Goal: Transaction & Acquisition: Purchase product/service

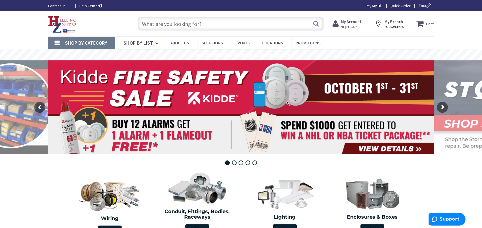
click at [145, 24] on input "text" at bounding box center [231, 24] width 186 height 14
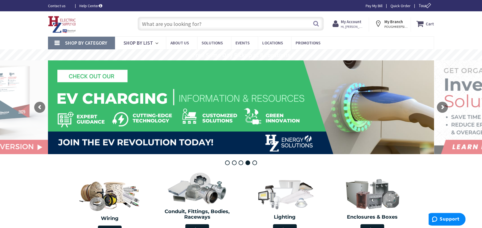
click at [151, 22] on input "text" at bounding box center [231, 24] width 186 height 14
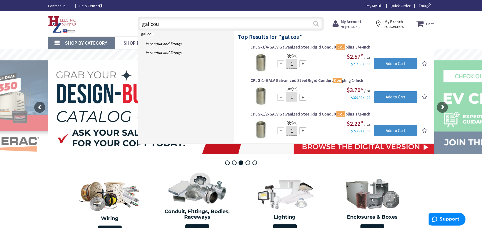
type input "gal cou"
click at [315, 23] on button "Search" at bounding box center [315, 23] width 7 height 12
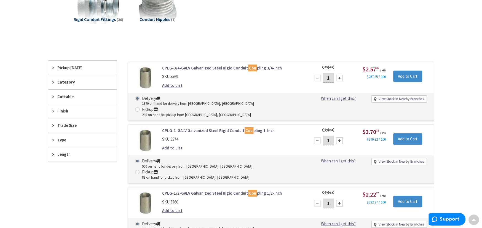
click at [331, 136] on input "1" at bounding box center [328, 141] width 11 height 10
type input "20"
click at [411, 133] on input "Add to Cart" at bounding box center [407, 139] width 29 height 12
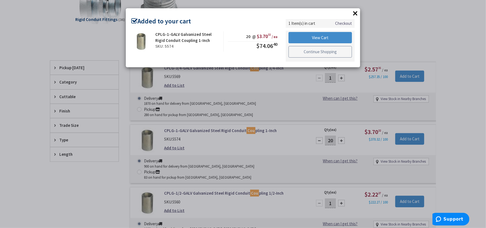
click at [314, 56] on link "Continue Shopping" at bounding box center [319, 52] width 63 height 12
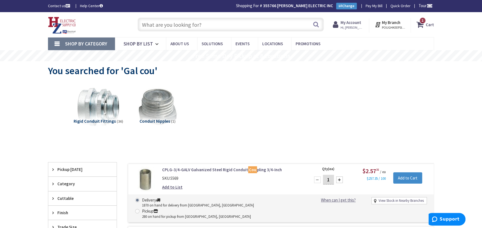
click at [152, 28] on input "text" at bounding box center [231, 25] width 186 height 14
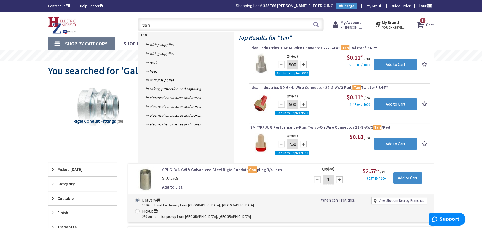
click at [287, 64] on input "500" at bounding box center [292, 65] width 11 height 10
click at [393, 61] on input "Add to Cart" at bounding box center [395, 65] width 43 height 12
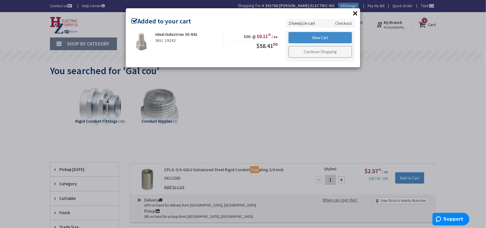
click at [306, 51] on link "Continue Shopping" at bounding box center [319, 52] width 63 height 12
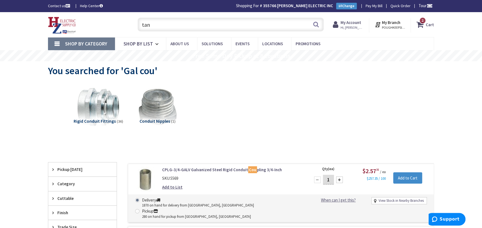
click at [158, 23] on input "tan" at bounding box center [231, 25] width 186 height 14
type input "t"
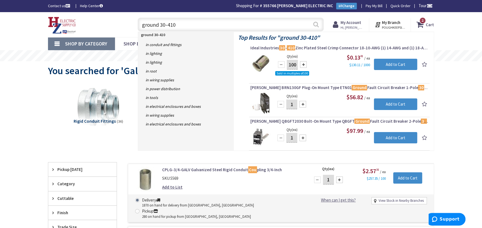
type input "ground 30-410"
click at [315, 22] on button "Search" at bounding box center [315, 24] width 7 height 12
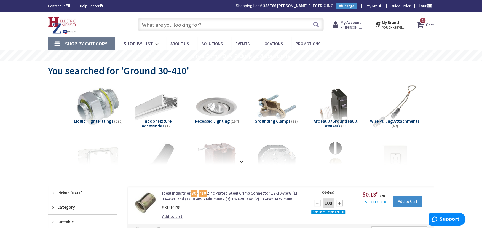
click at [339, 201] on div at bounding box center [339, 203] width 7 height 7
drag, startPoint x: 340, startPoint y: 205, endPoint x: 343, endPoint y: 202, distance: 4.9
click at [340, 204] on div at bounding box center [339, 203] width 7 height 7
type input "300"
click at [396, 200] on input "Add to Cart" at bounding box center [407, 202] width 29 height 12
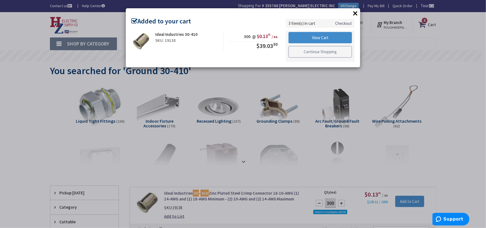
click at [302, 54] on link "Continue Shopping" at bounding box center [319, 52] width 63 height 12
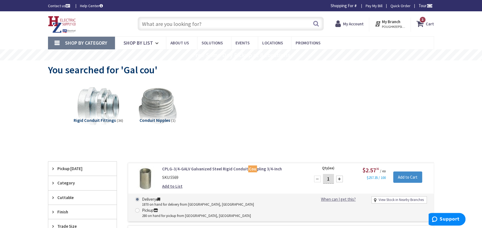
click at [421, 18] on span "3 3 items" at bounding box center [422, 19] width 7 height 7
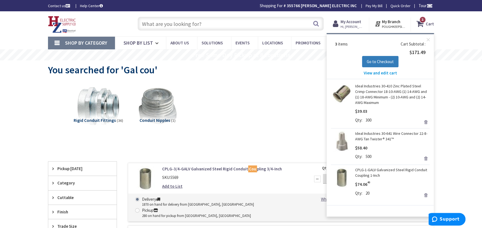
click at [381, 60] on span "Go to Checkout" at bounding box center [379, 61] width 27 height 5
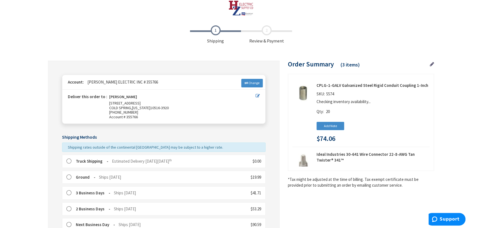
click at [69, 161] on label at bounding box center [70, 161] width 9 height 6
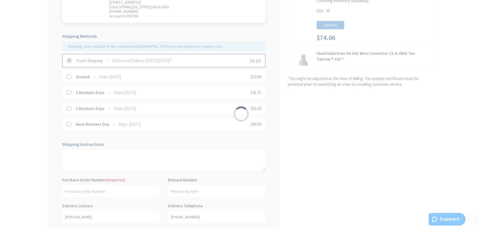
scroll to position [107, 0]
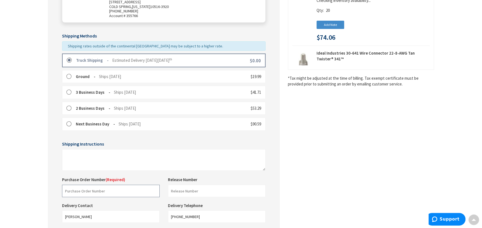
click at [67, 192] on input "text" at bounding box center [111, 191] width 98 height 12
type input "Shop"
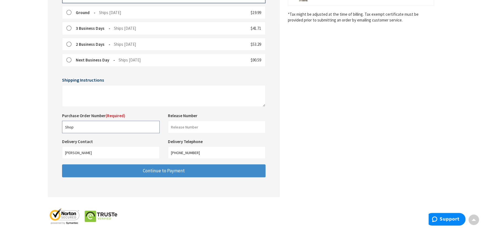
scroll to position [180, 0]
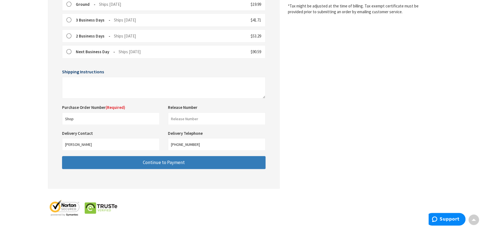
click at [123, 161] on button "Continue to Payment" at bounding box center [163, 162] width 203 height 13
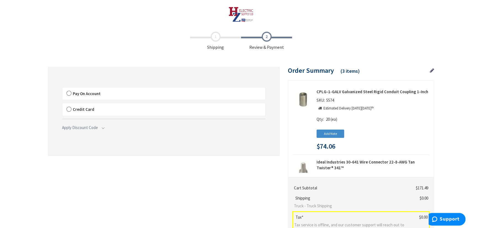
scroll to position [6, 0]
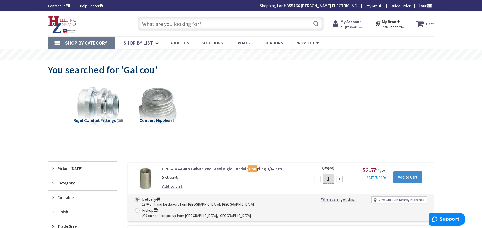
click at [93, 41] on span "Shop By Category" at bounding box center [86, 43] width 42 height 6
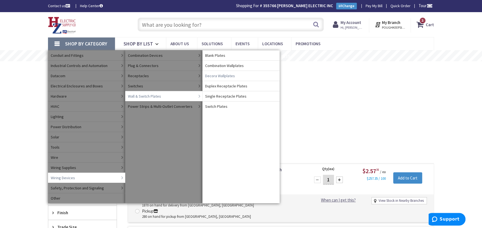
click at [212, 75] on span "Decora Wallplates" at bounding box center [220, 76] width 30 height 6
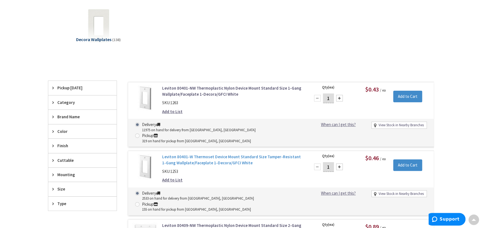
scroll to position [102, 0]
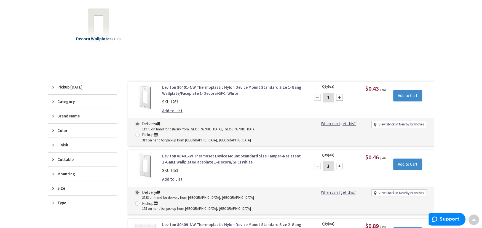
click at [333, 161] on input "1" at bounding box center [328, 166] width 11 height 10
type input "60"
click at [404, 158] on input "Add to Cart" at bounding box center [407, 164] width 29 height 12
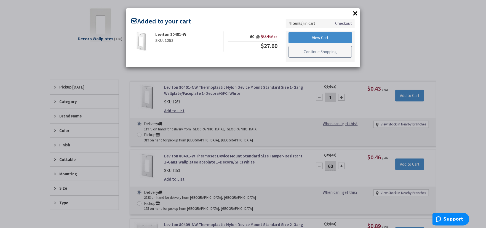
click at [312, 55] on link "Continue Shopping" at bounding box center [319, 52] width 63 height 12
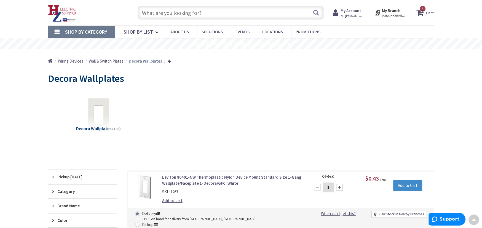
scroll to position [0, 0]
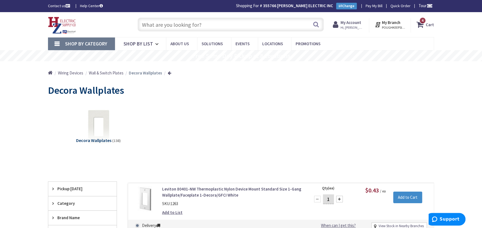
click at [425, 21] on span "4 4 items" at bounding box center [422, 20] width 7 height 7
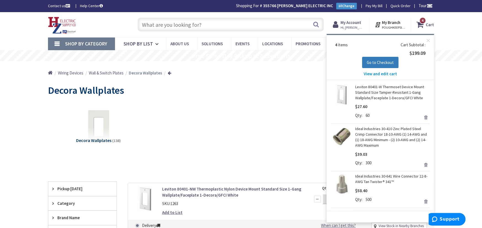
click at [388, 60] on span "Go to Checkout" at bounding box center [379, 62] width 27 height 5
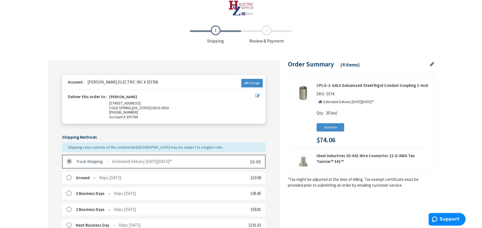
click at [67, 162] on label at bounding box center [71, 162] width 9 height 6
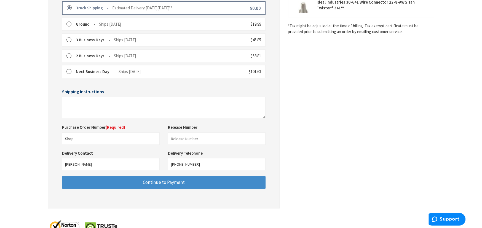
scroll to position [180, 0]
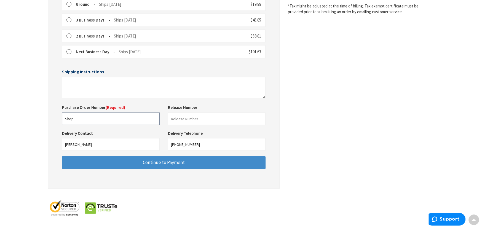
click at [83, 120] on input "Shop" at bounding box center [111, 118] width 98 height 12
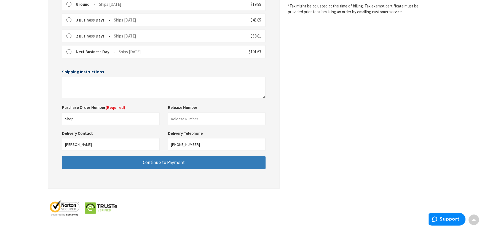
click at [158, 162] on span "Continue to Payment" at bounding box center [164, 162] width 42 height 6
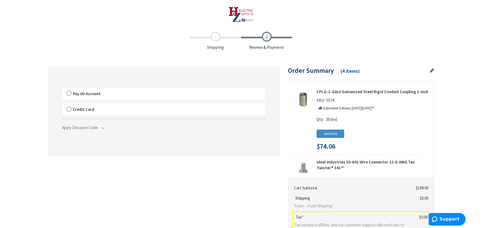
click at [68, 93] on label "Pay On Account" at bounding box center [163, 93] width 203 height 13
click at [62, 88] on input "Pay On Account" at bounding box center [62, 88] width 0 height 0
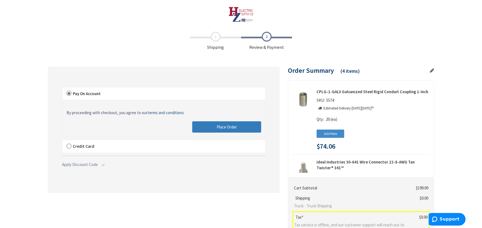
click at [226, 126] on span "Place Order" at bounding box center [227, 126] width 20 height 5
